Goal: Task Accomplishment & Management: Use online tool/utility

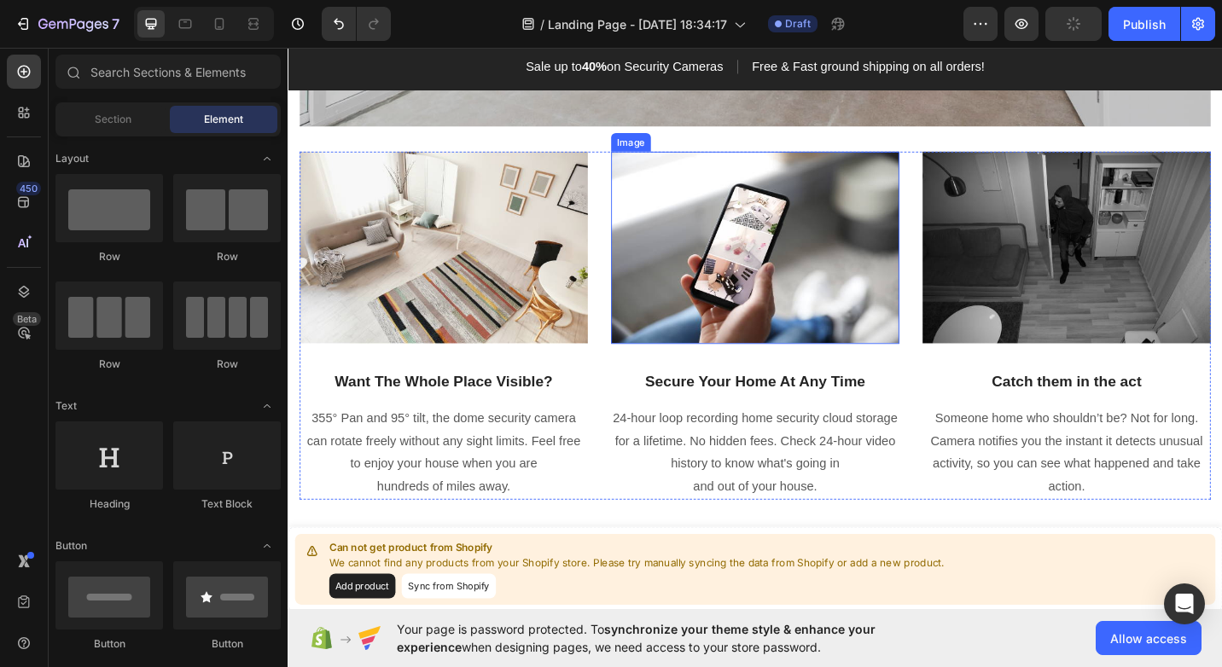
scroll to position [2133, 0]
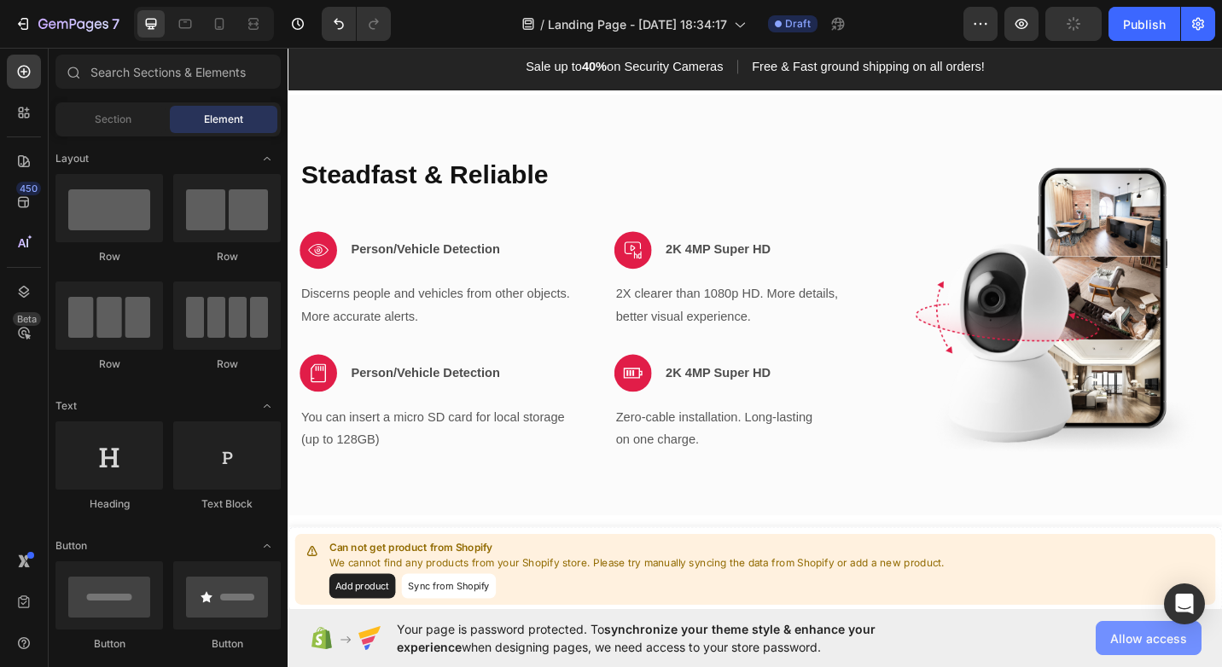
click at [1133, 635] on span "Allow access" at bounding box center [1148, 639] width 77 height 18
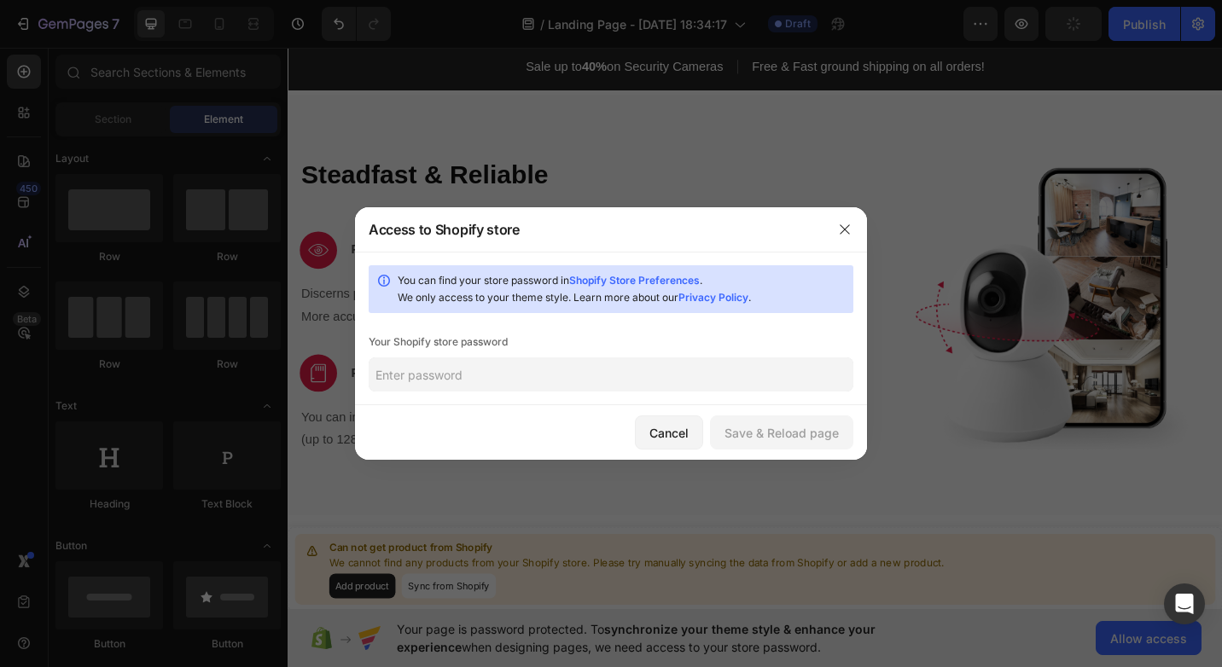
click at [627, 388] on input "text" at bounding box center [611, 375] width 485 height 34
paste input "miatse"
type input "miatse"
click at [794, 424] on div "Save & Reload page" at bounding box center [782, 433] width 114 height 18
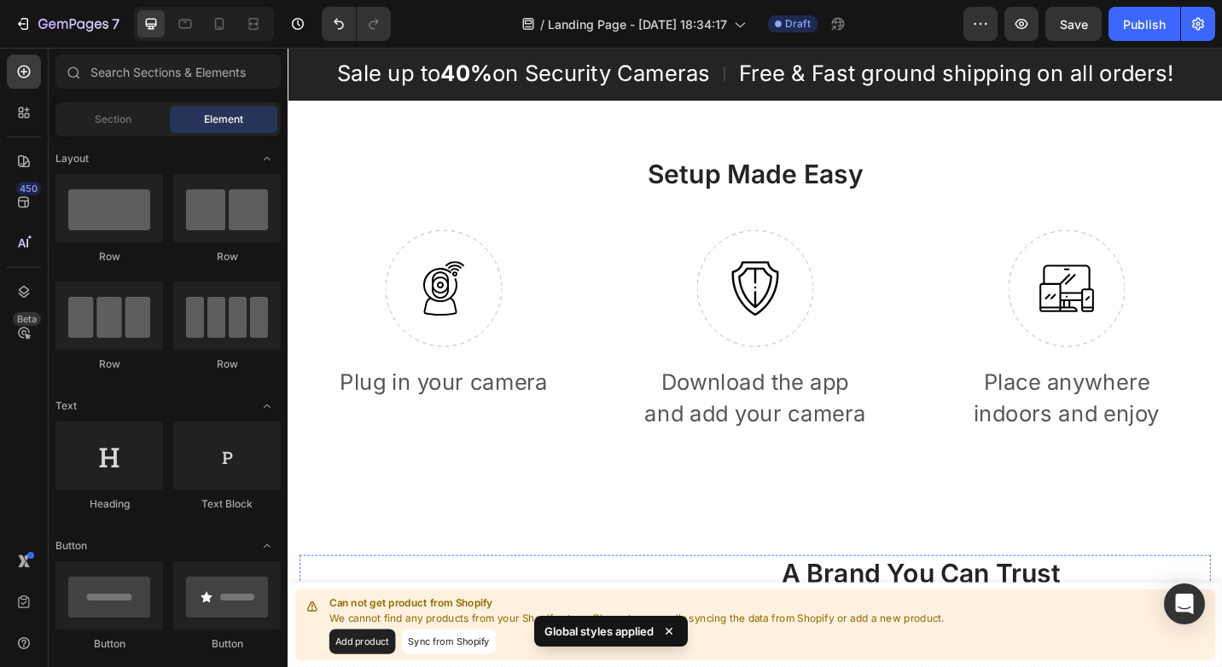
scroll to position [3072, 0]
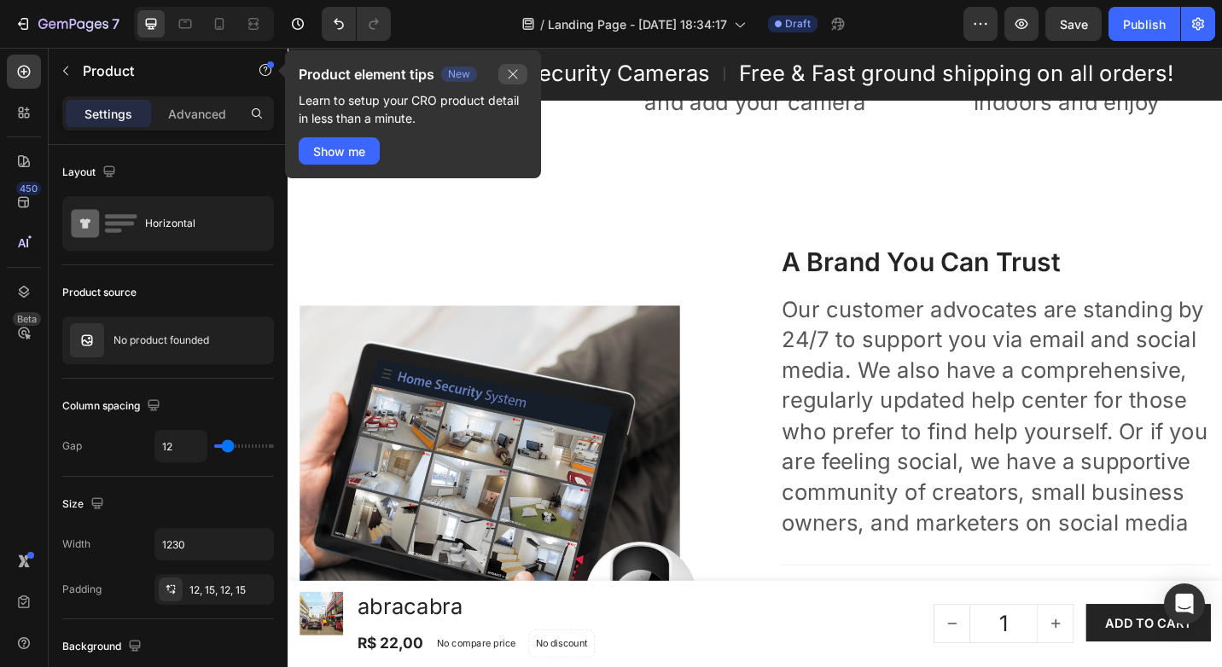
click at [511, 68] on icon "button" at bounding box center [513, 74] width 14 height 14
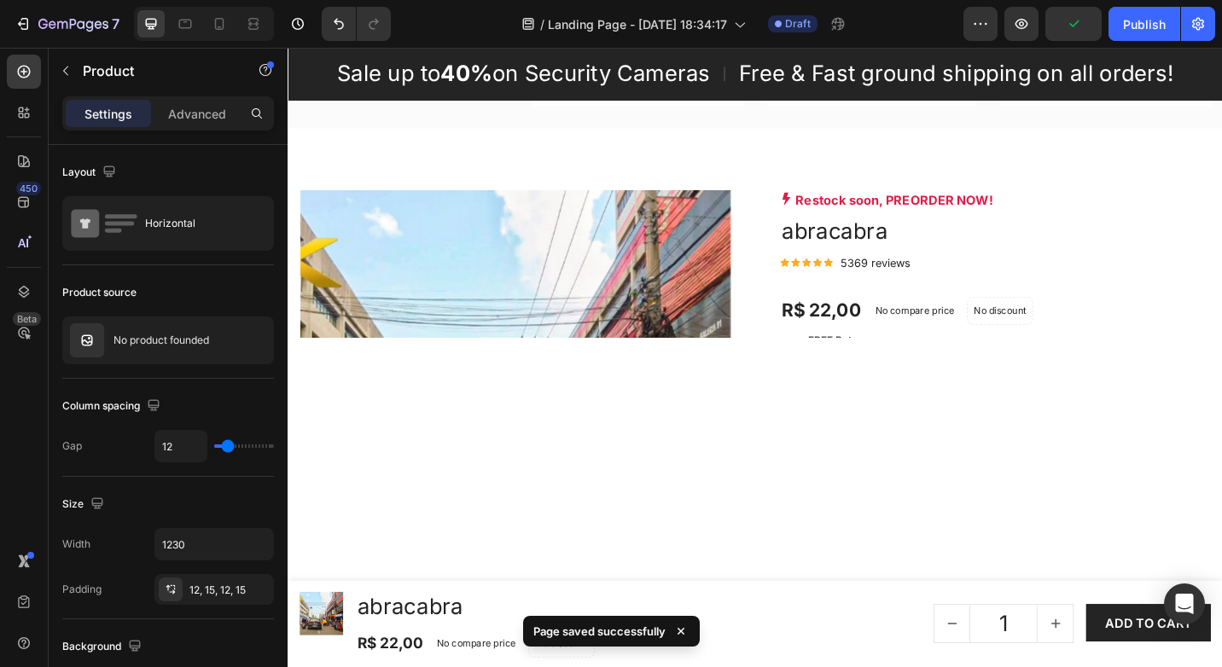
scroll to position [373, 0]
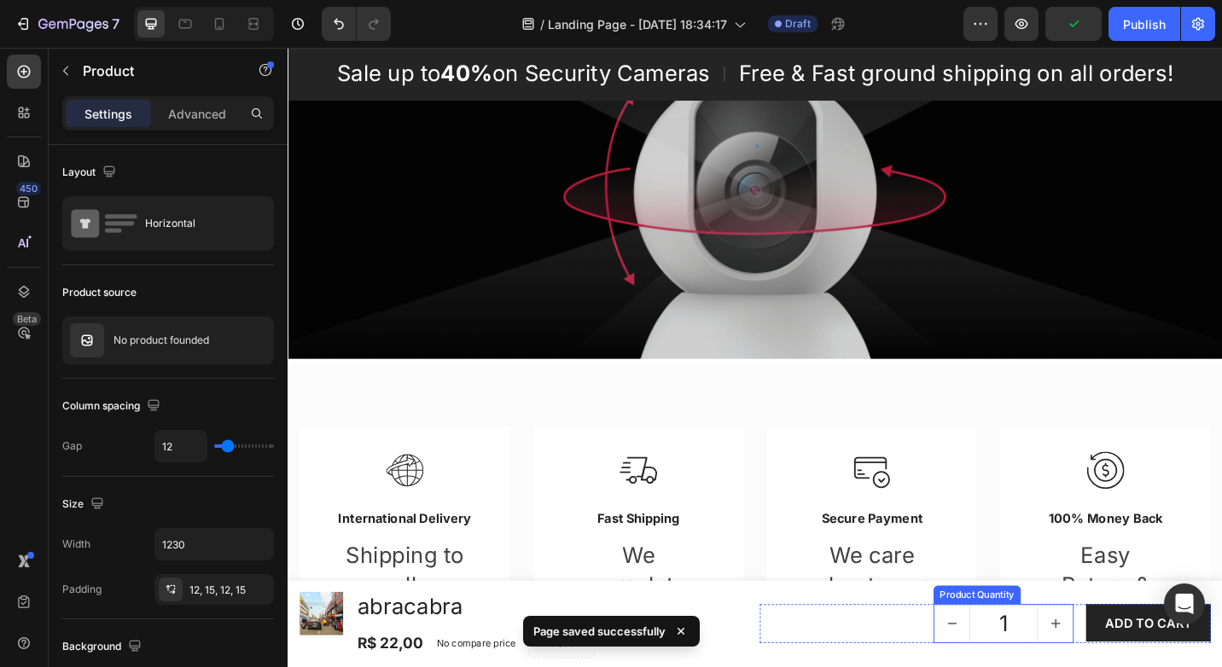
click at [1007, 666] on icon "decrement" at bounding box center [1015, 679] width 17 height 17
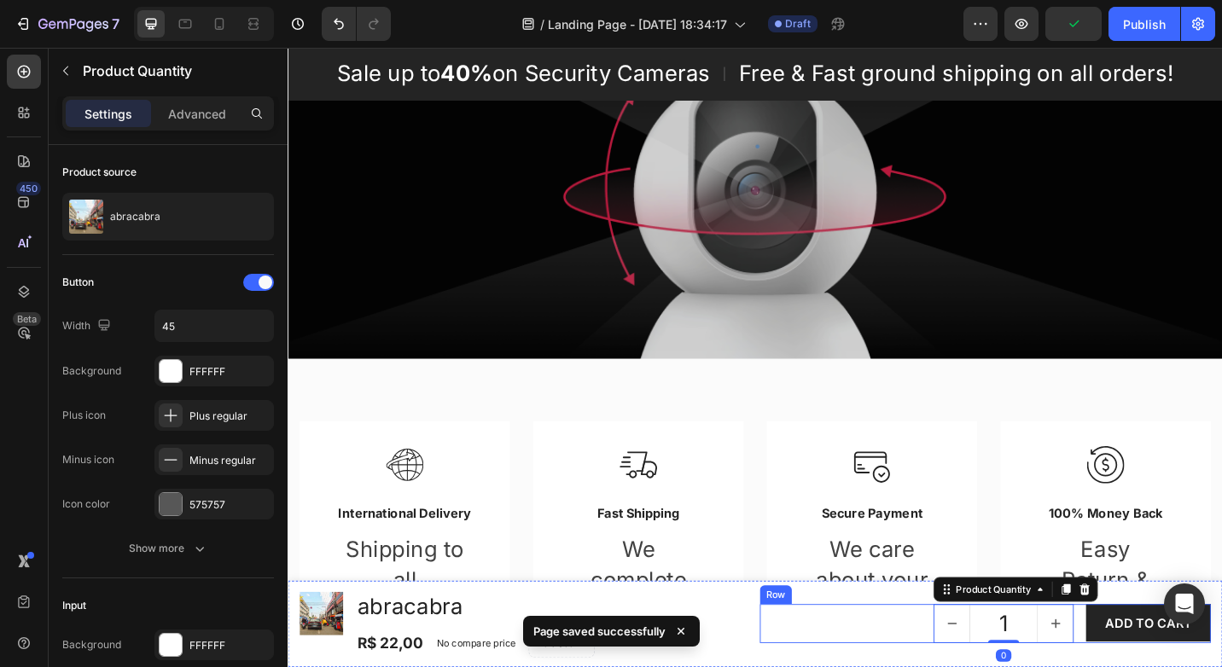
click at [949, 666] on div "1 Product Quantity 0 ADD TO CART Product Cart Button Row" at bounding box center [1052, 679] width 494 height 43
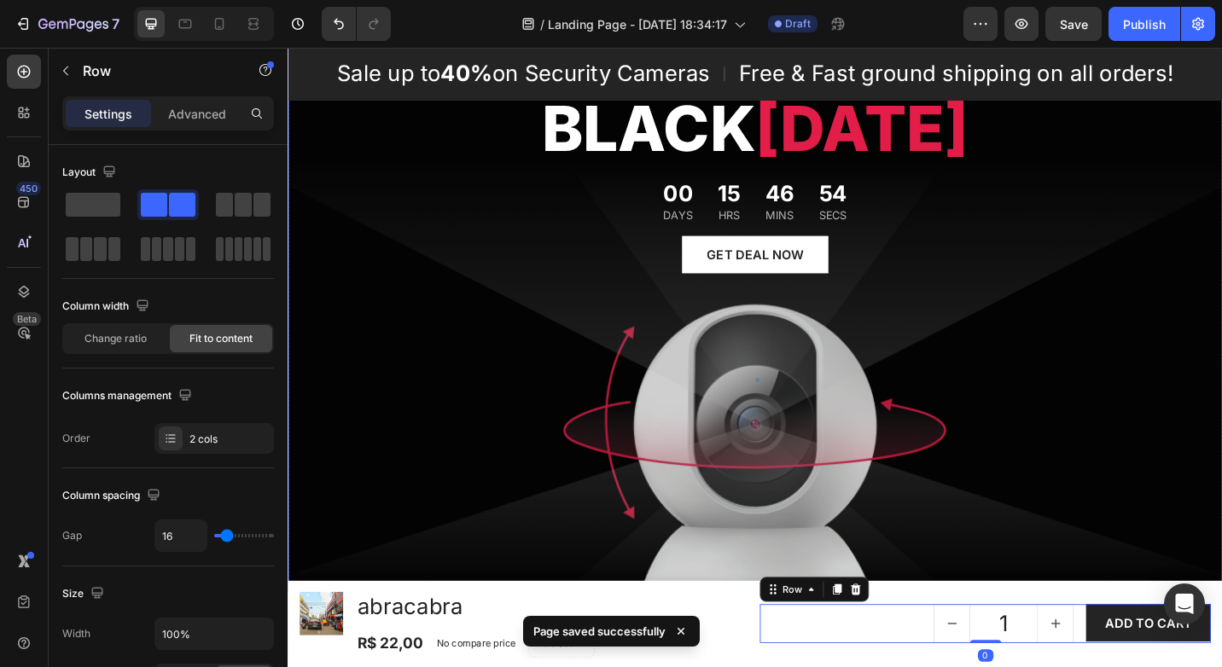
scroll to position [0, 0]
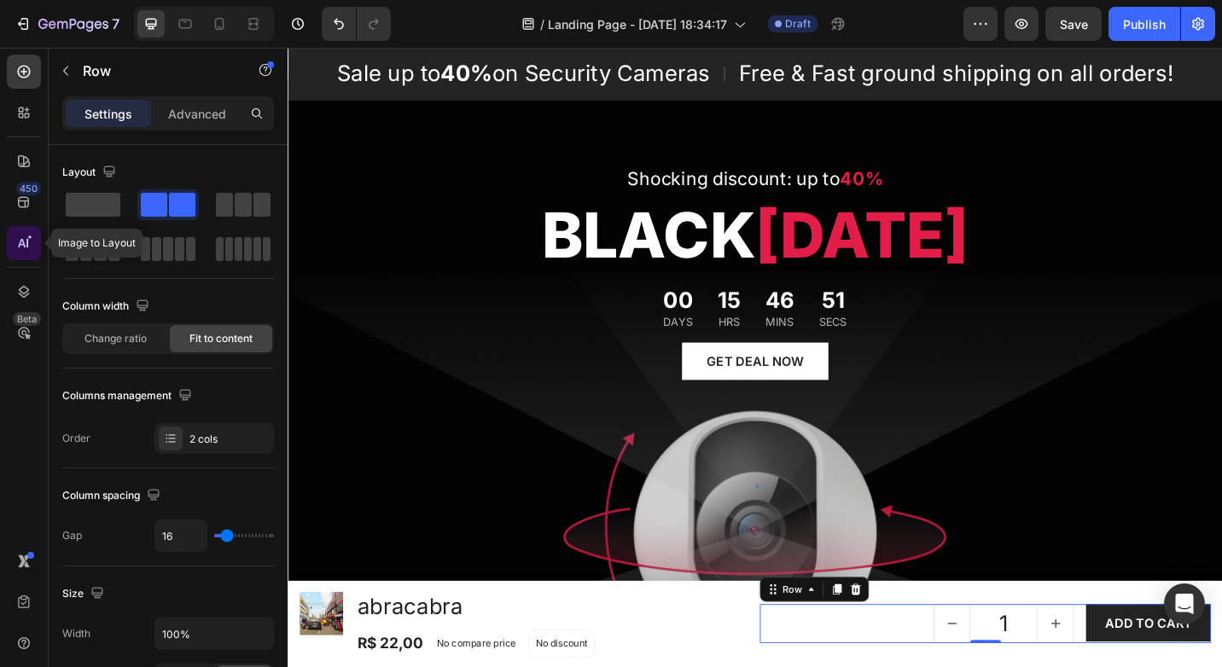
click at [15, 240] on div at bounding box center [24, 243] width 34 height 34
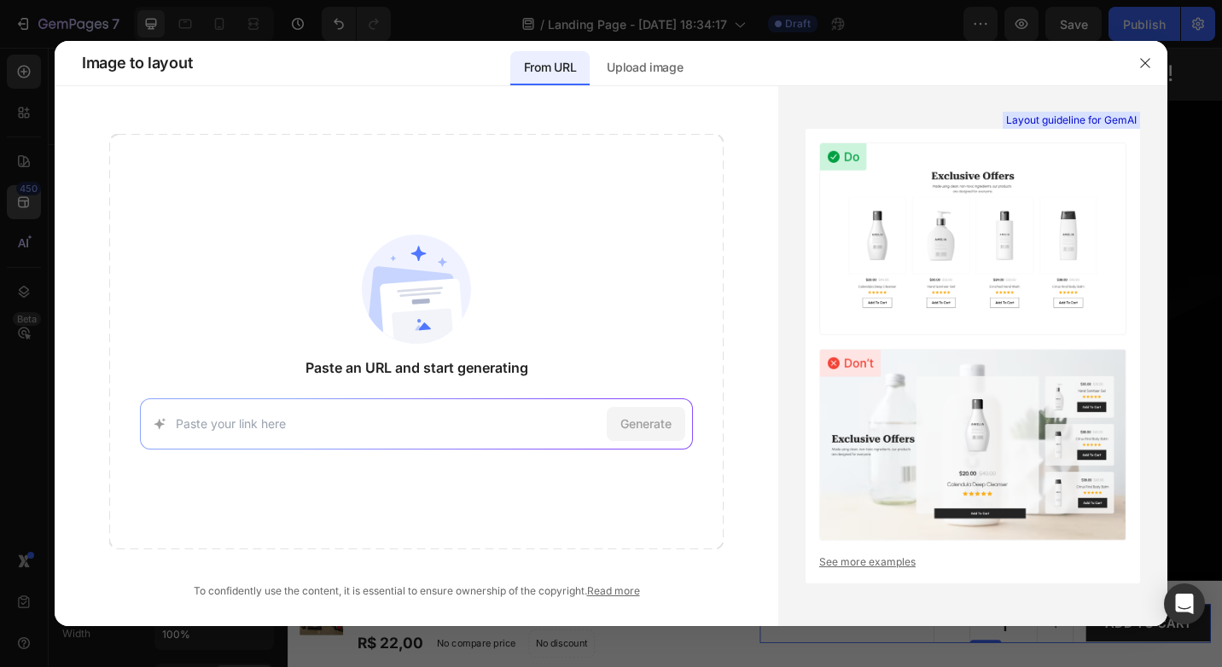
click at [12, 187] on div at bounding box center [611, 333] width 1222 height 667
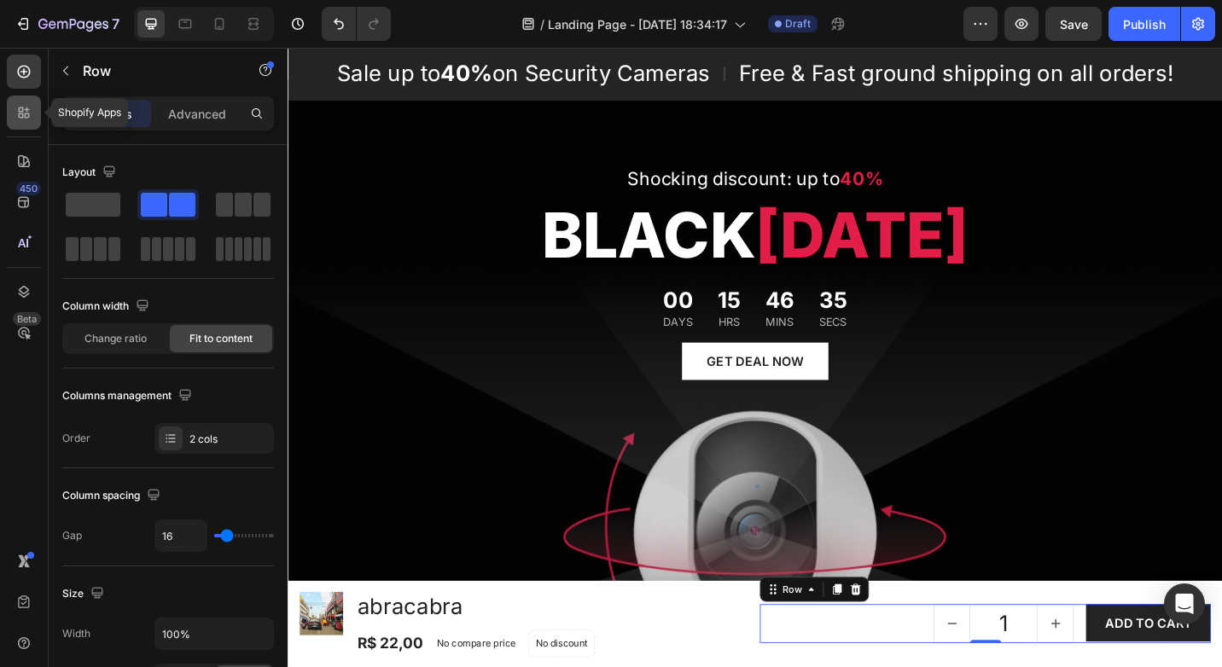
click at [22, 114] on icon at bounding box center [21, 115] width 5 height 5
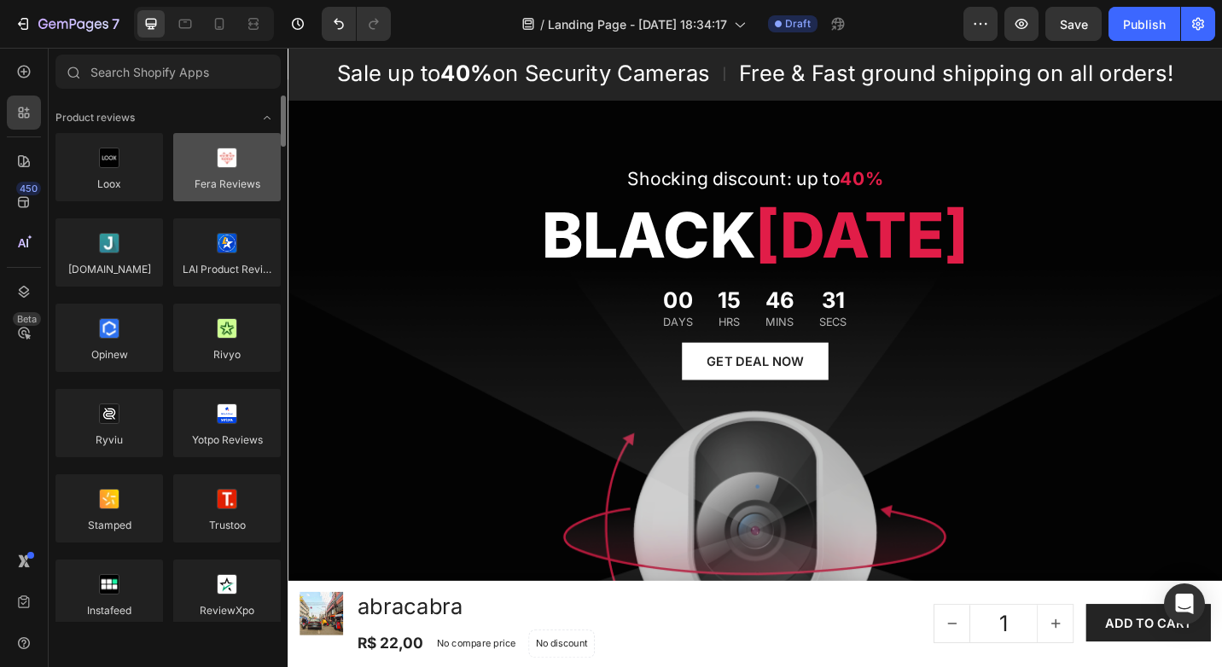
click at [222, 190] on div at bounding box center [227, 167] width 108 height 68
click at [224, 161] on div at bounding box center [227, 167] width 108 height 68
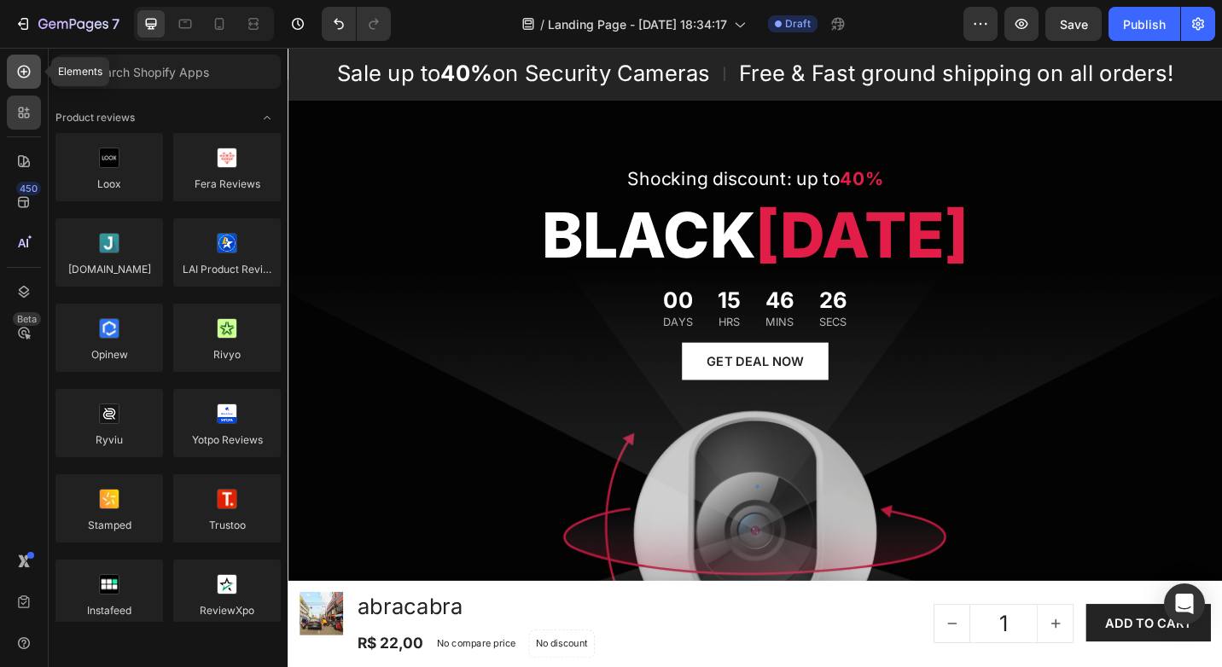
click at [16, 76] on icon at bounding box center [23, 71] width 17 height 17
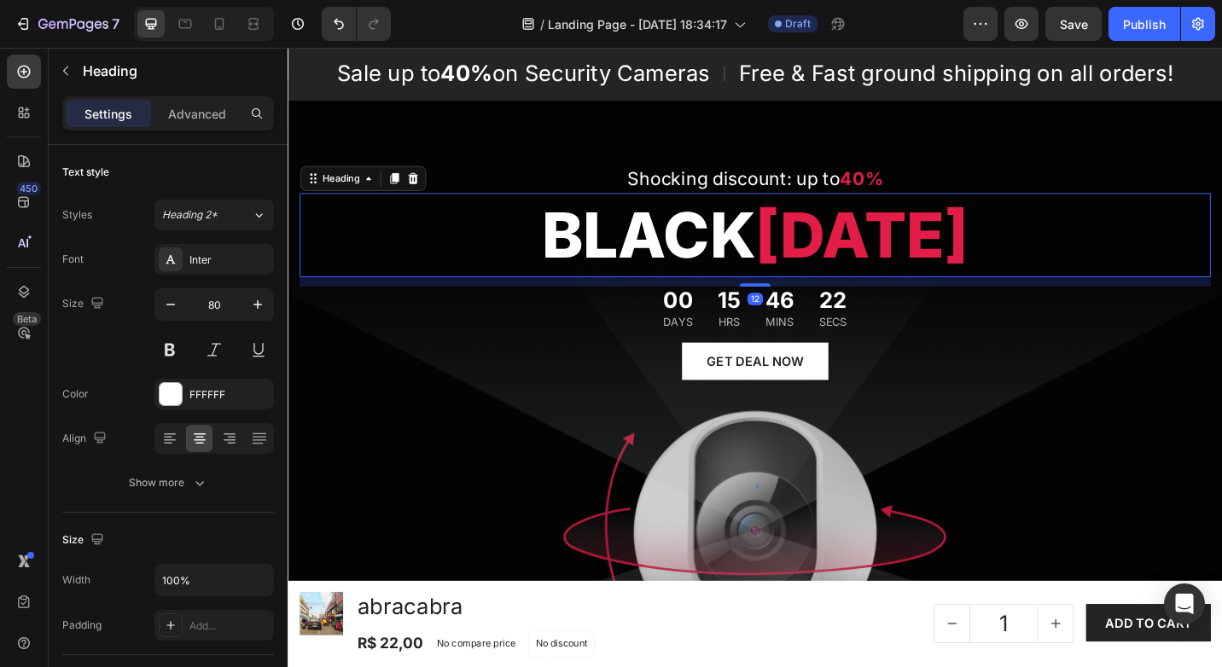
click at [824, 252] on span "[DATE]" at bounding box center [917, 253] width 234 height 83
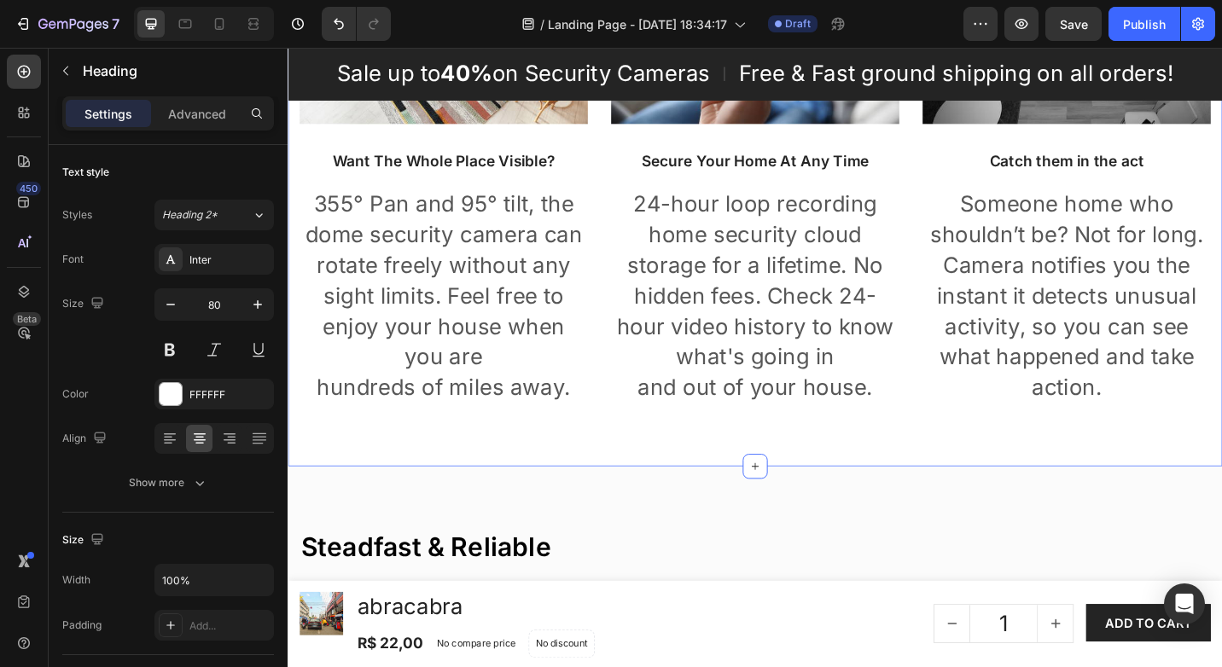
scroll to position [2645, 0]
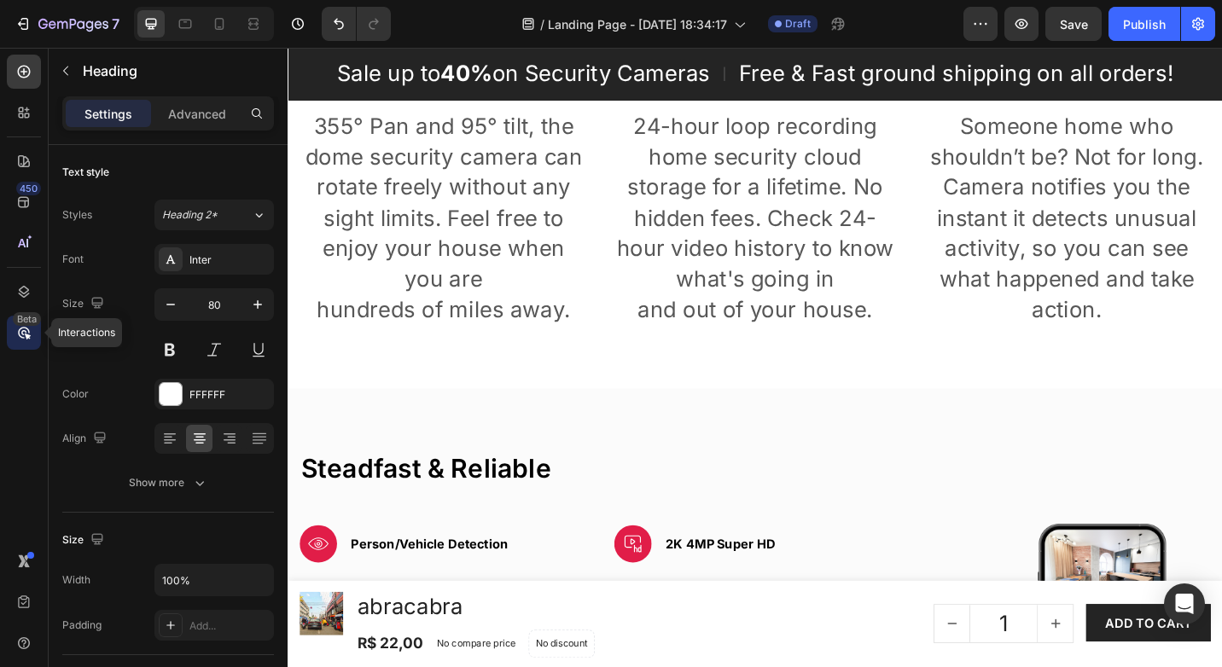
click at [31, 328] on icon at bounding box center [23, 332] width 17 height 17
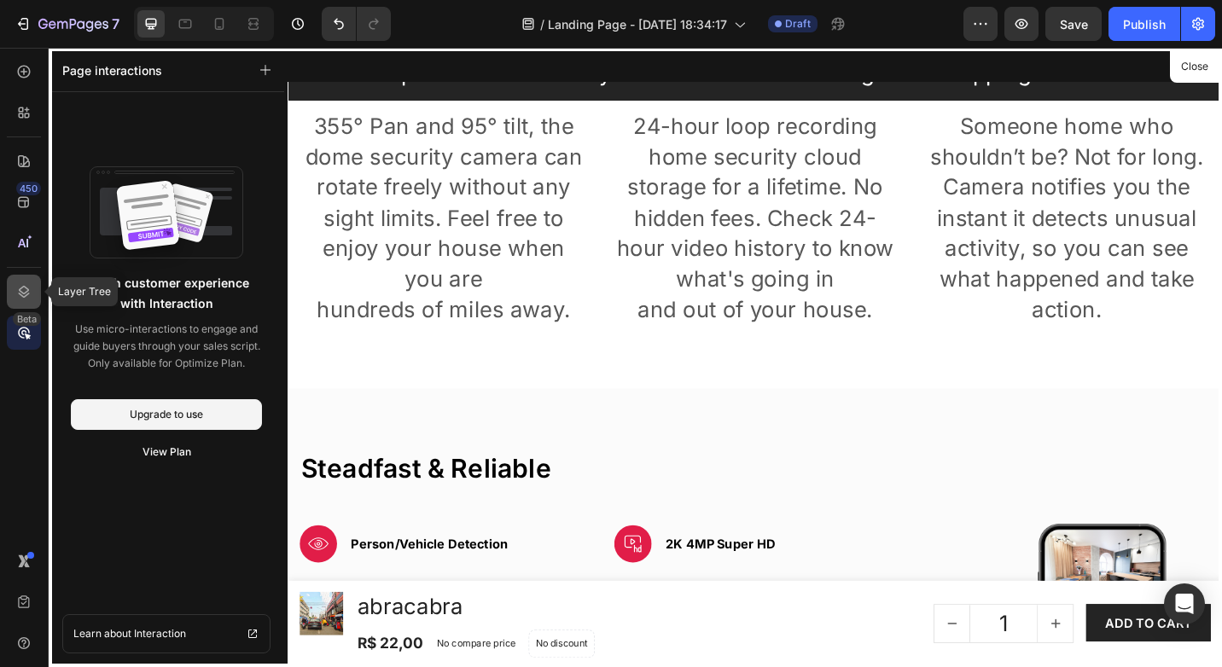
click at [22, 282] on div at bounding box center [24, 292] width 34 height 34
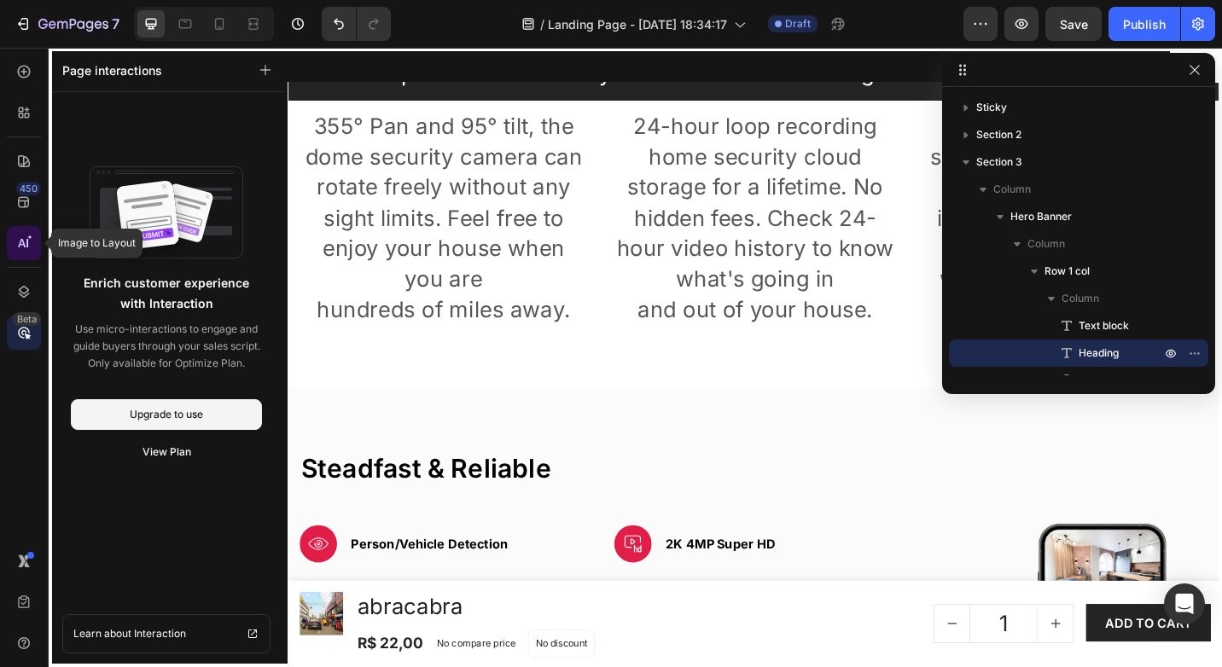
click at [24, 233] on div at bounding box center [24, 243] width 34 height 34
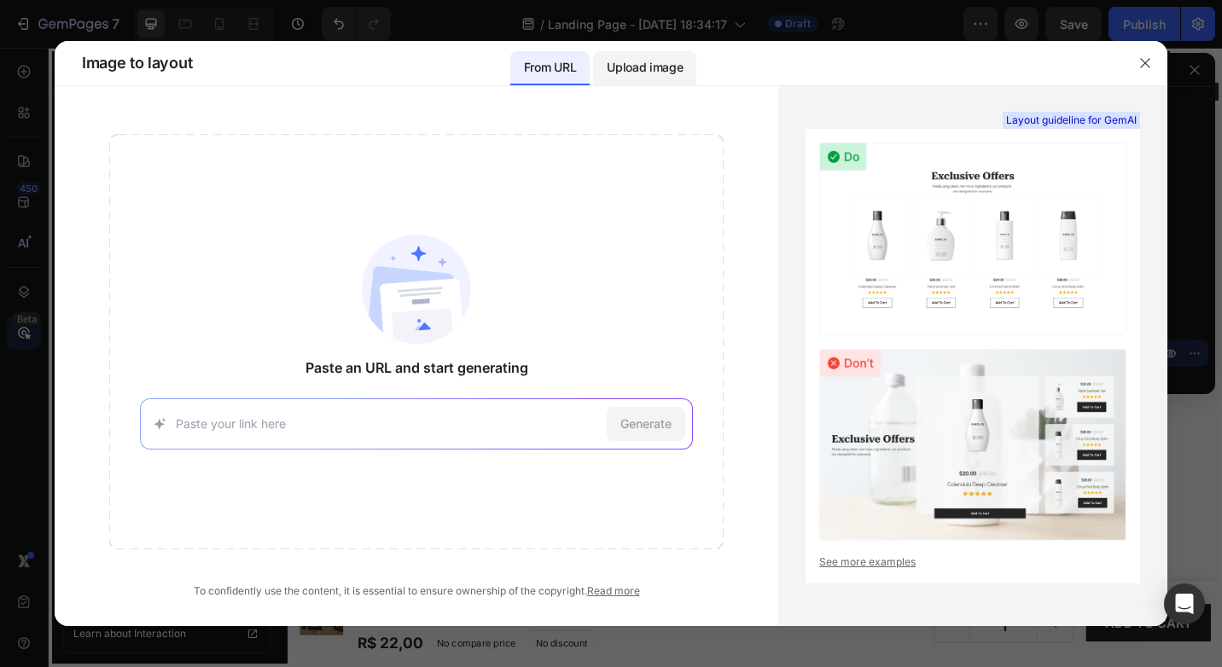
click at [651, 67] on p "Upload image" at bounding box center [645, 67] width 76 height 20
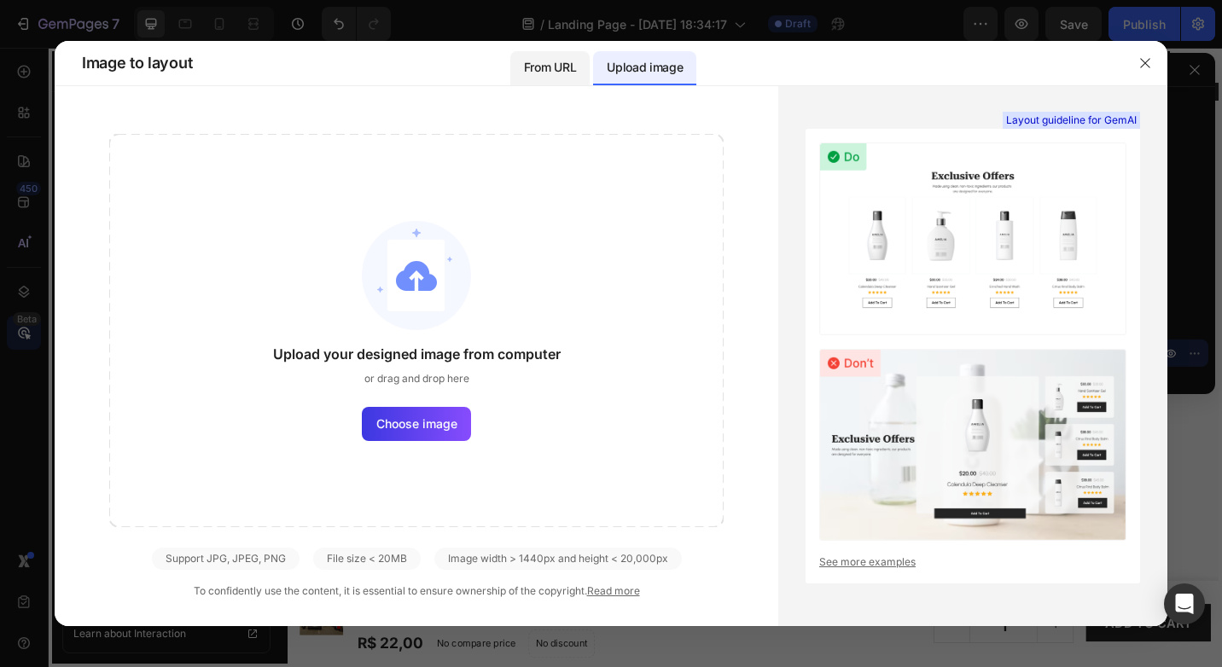
click at [581, 67] on div "From URL" at bounding box center [549, 68] width 79 height 34
